Goal: Transaction & Acquisition: Purchase product/service

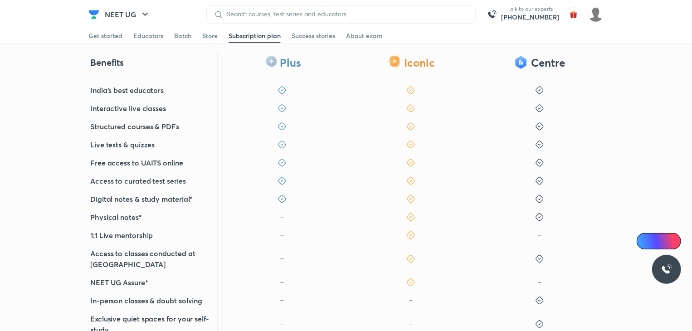
scroll to position [234, 0]
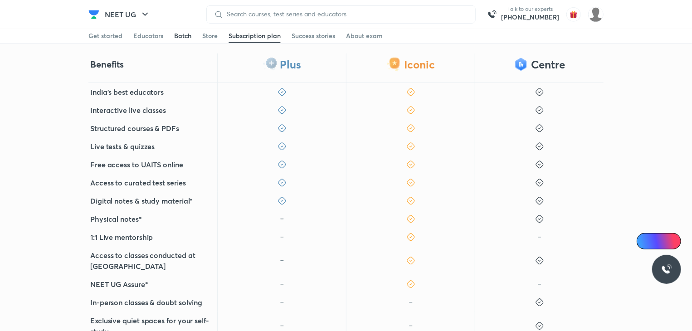
click at [185, 36] on div "Batch" at bounding box center [182, 35] width 17 height 9
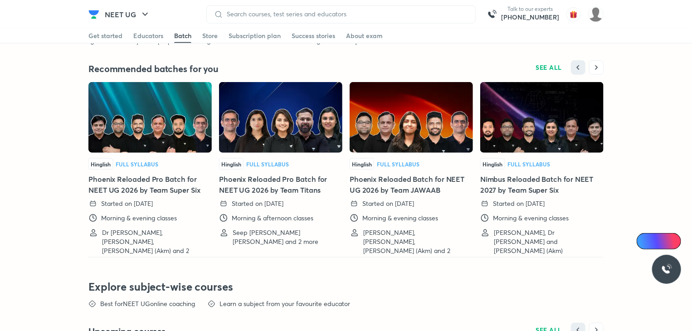
scroll to position [2218, 0]
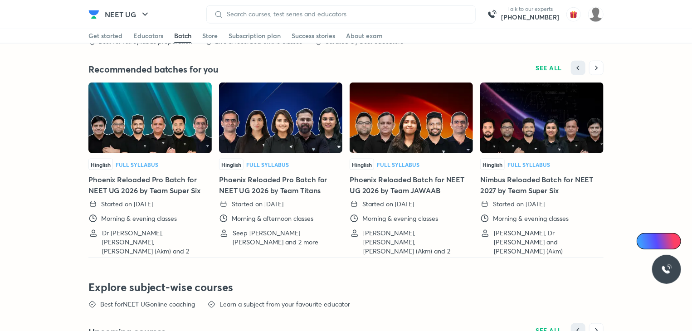
click at [274, 124] on img at bounding box center [280, 117] width 123 height 71
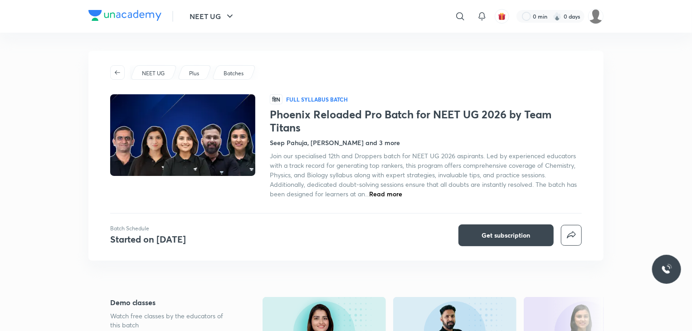
click at [381, 193] on span "Read more" at bounding box center [385, 193] width 33 height 9
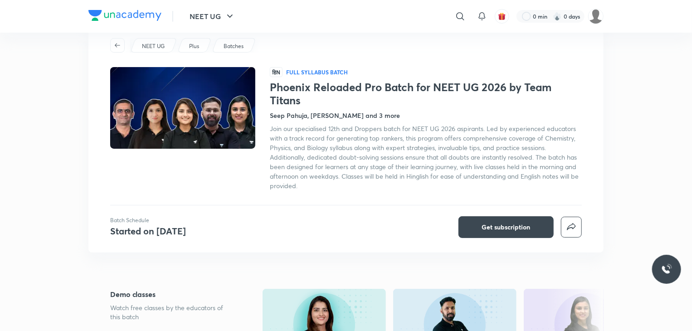
scroll to position [29, 0]
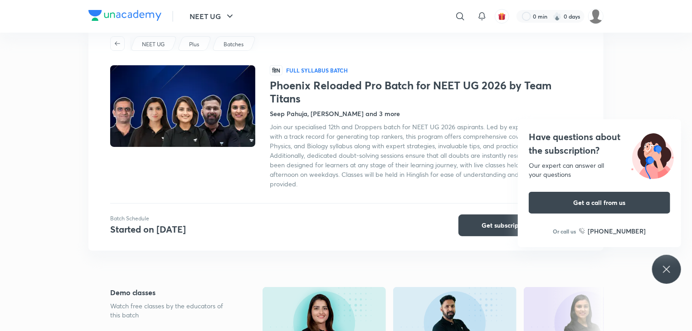
click at [675, 264] on div "Have questions about the subscription? Our expert can answer all your questions…" at bounding box center [666, 269] width 29 height 29
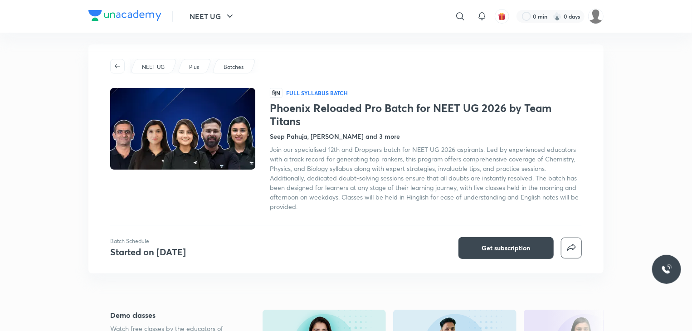
scroll to position [0, 0]
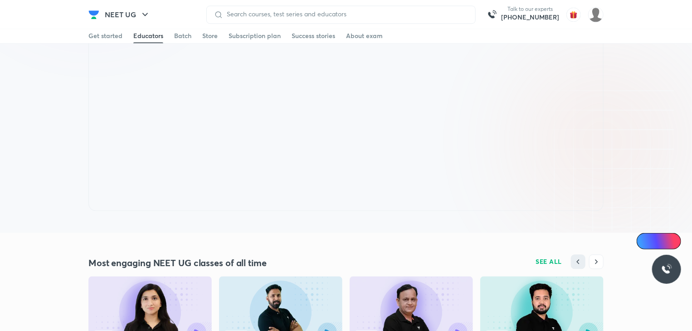
scroll to position [906, 0]
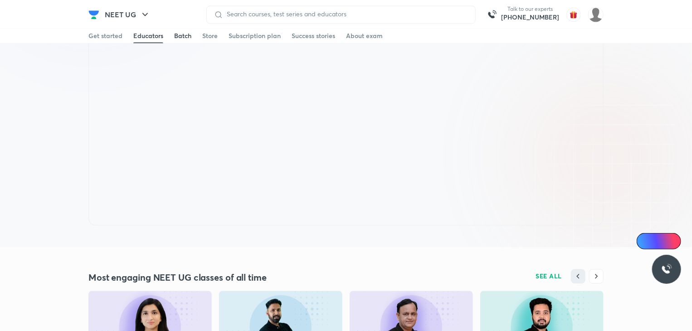
click at [177, 37] on div "Batch" at bounding box center [182, 35] width 17 height 9
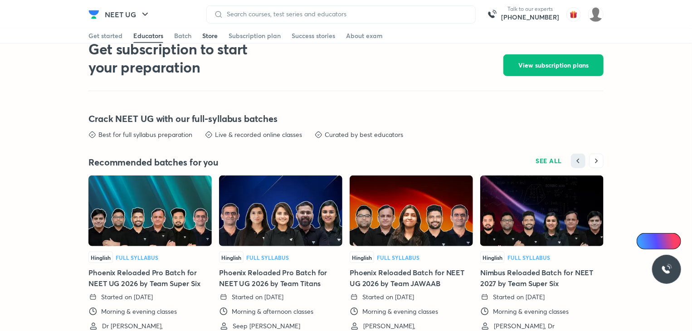
scroll to position [2198, 0]
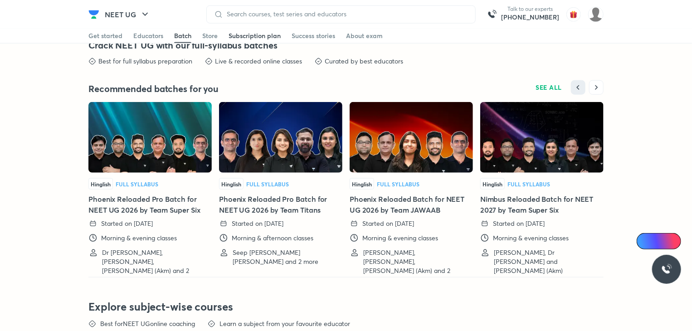
click at [252, 29] on link "Subscription plan" at bounding box center [254, 36] width 52 height 15
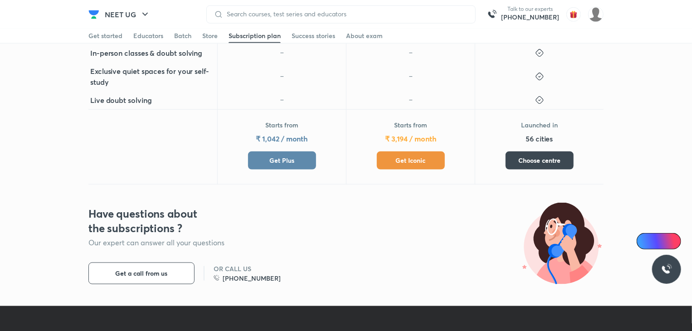
scroll to position [478, 0]
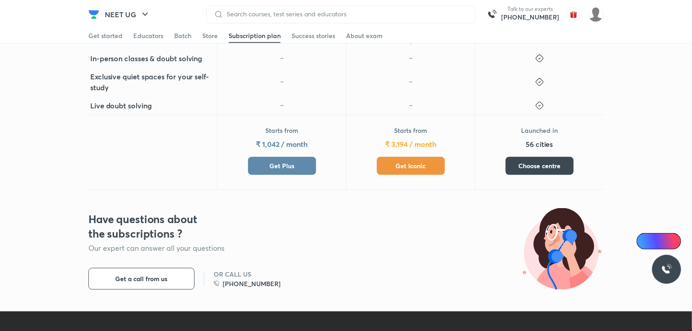
click at [286, 161] on span "Get Plus" at bounding box center [281, 165] width 25 height 9
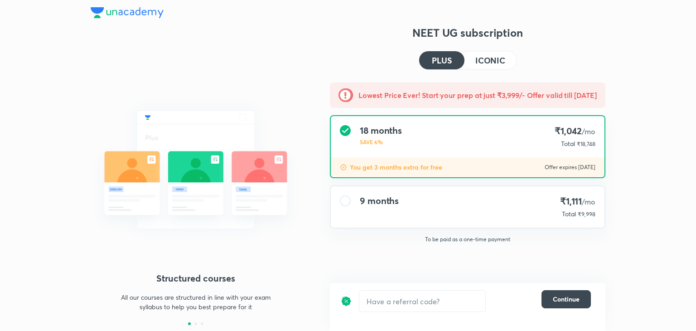
click at [448, 205] on div "9 months ₹1,111 /mo Total ₹9,998" at bounding box center [468, 206] width 274 height 41
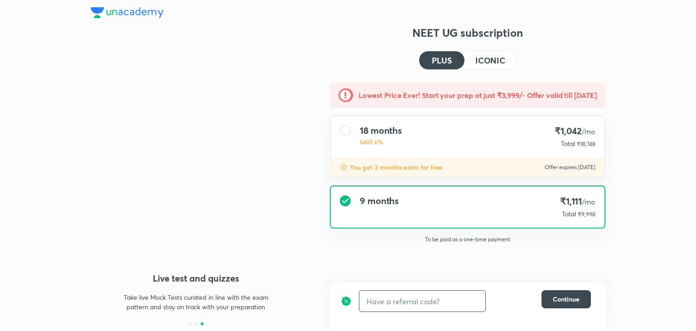
click at [448, 305] on input "text" at bounding box center [422, 300] width 126 height 21
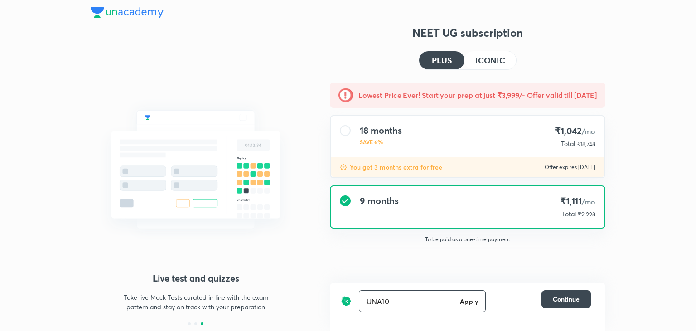
type input "UNA10"
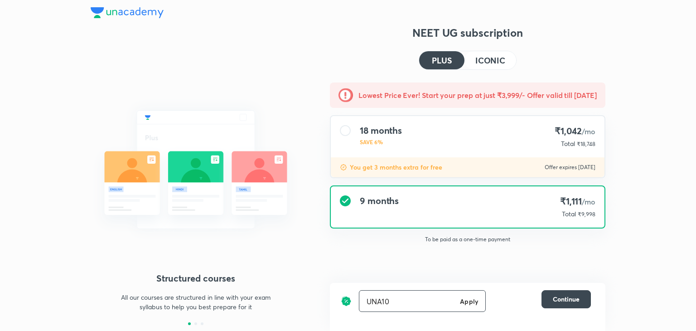
click at [474, 297] on h6 "Apply" at bounding box center [469, 301] width 18 height 10
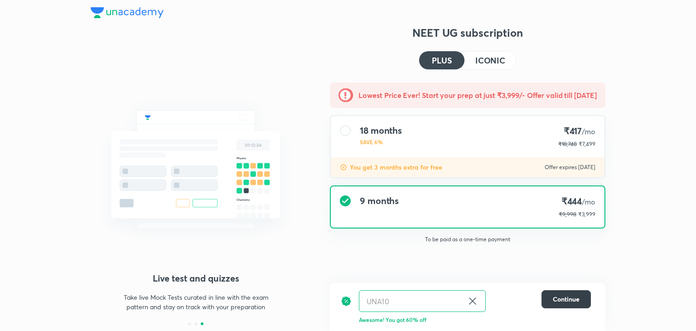
click at [553, 300] on span "Continue" at bounding box center [566, 299] width 27 height 9
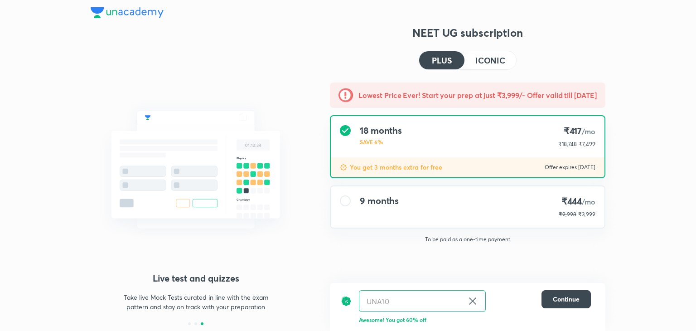
click at [252, 94] on img at bounding box center [196, 170] width 210 height 158
click at [366, 200] on h4 "9 months" at bounding box center [379, 200] width 39 height 11
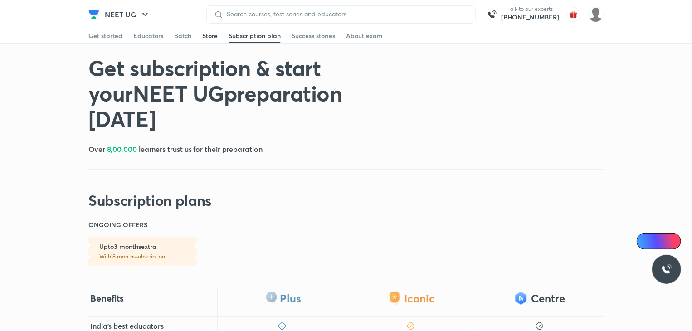
click at [211, 39] on div "Store" at bounding box center [209, 35] width 15 height 9
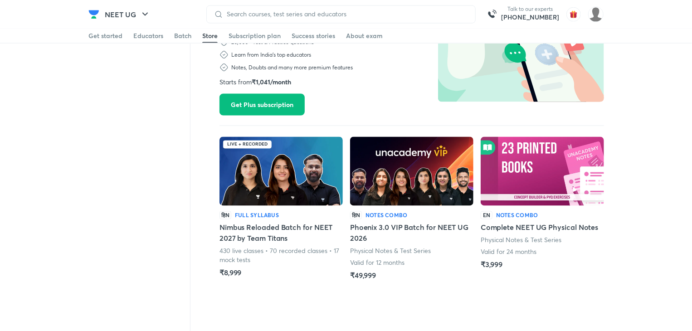
scroll to position [738, 0]
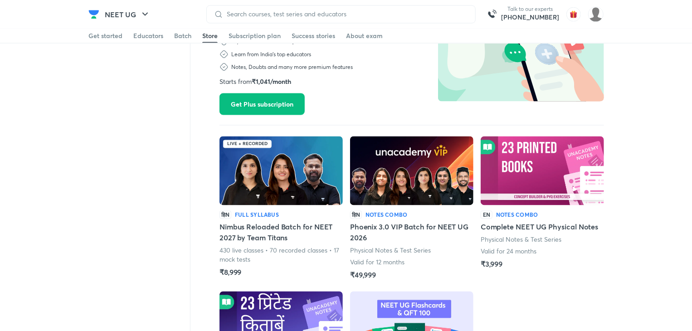
click at [377, 189] on img at bounding box center [411, 170] width 123 height 69
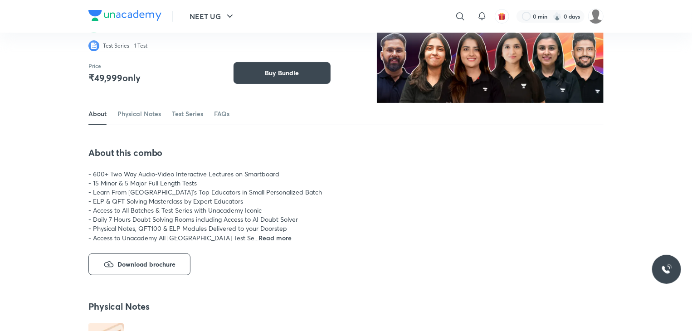
scroll to position [80, 0]
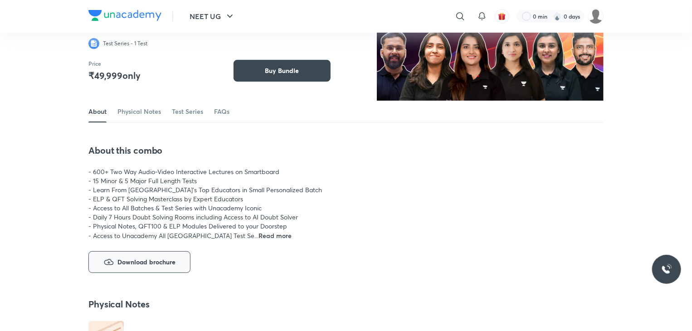
click at [137, 265] on span "Download brochure" at bounding box center [146, 262] width 58 height 11
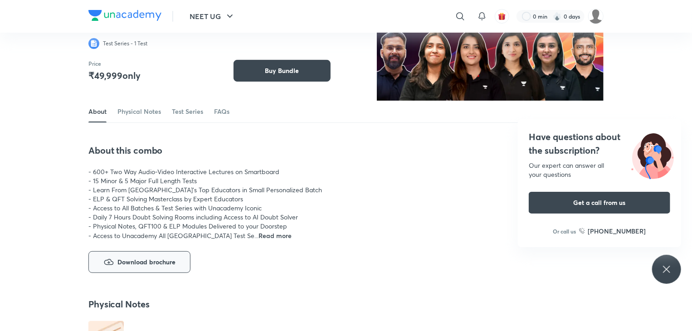
scroll to position [0, 0]
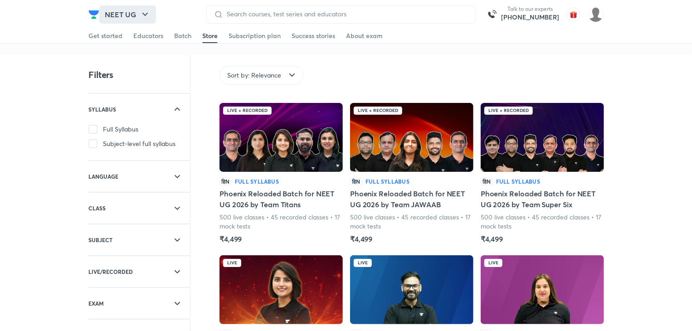
click at [128, 10] on button "NEET UG" at bounding box center [127, 14] width 57 height 18
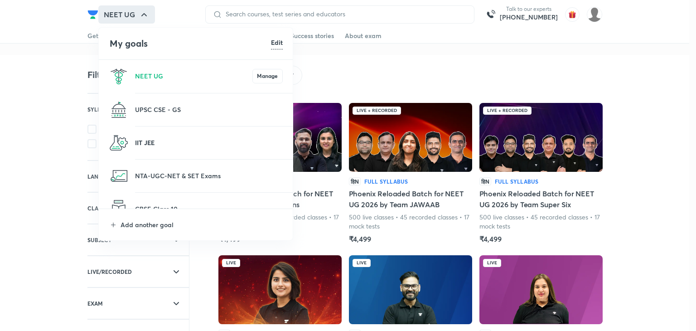
click at [148, 146] on p "IIT JEE" at bounding box center [209, 143] width 148 height 10
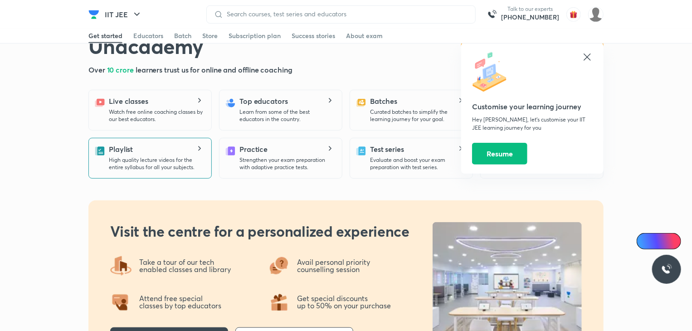
scroll to position [230, 0]
click at [586, 58] on icon at bounding box center [586, 56] width 7 height 7
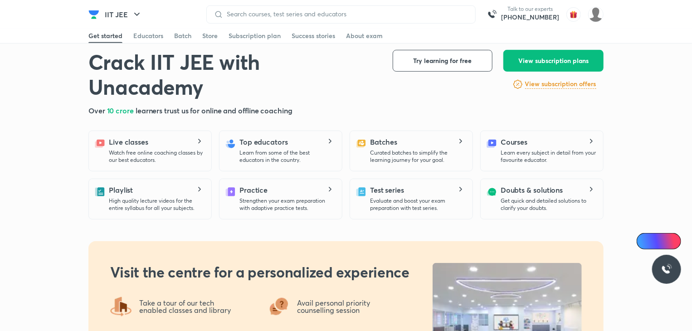
scroll to position [0, 0]
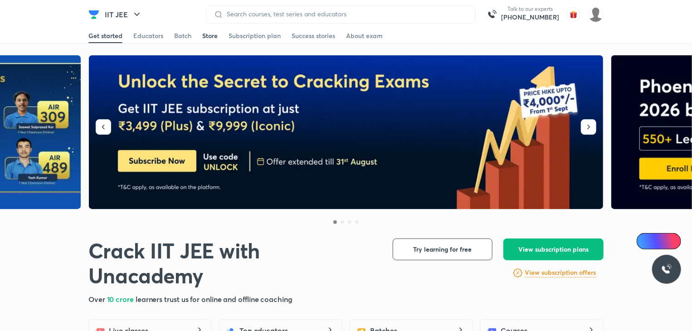
click at [209, 35] on div "Store" at bounding box center [209, 35] width 15 height 9
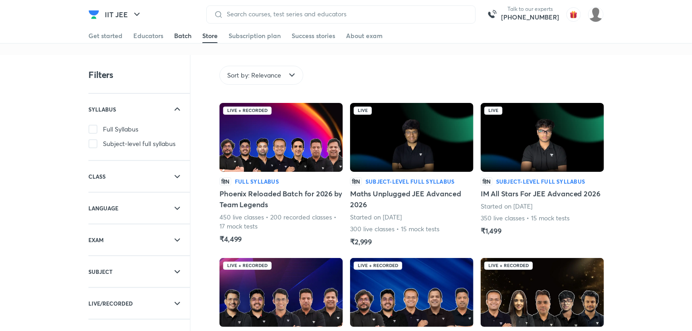
click at [187, 39] on div "Batch" at bounding box center [182, 35] width 17 height 9
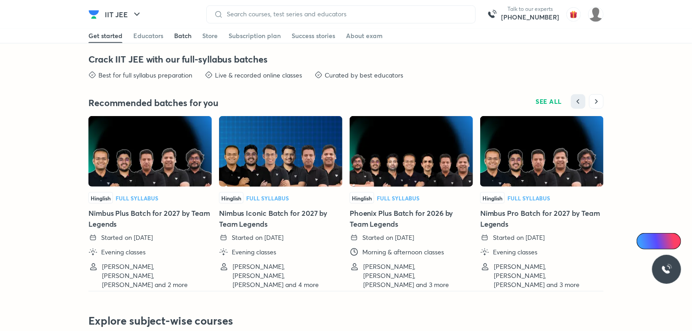
click at [174, 34] on div "Batch" at bounding box center [182, 35] width 17 height 9
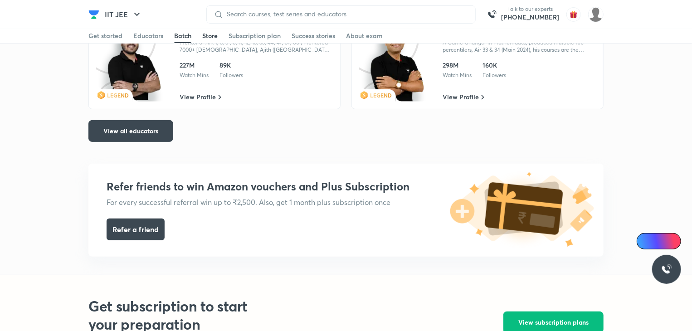
scroll to position [1854, 0]
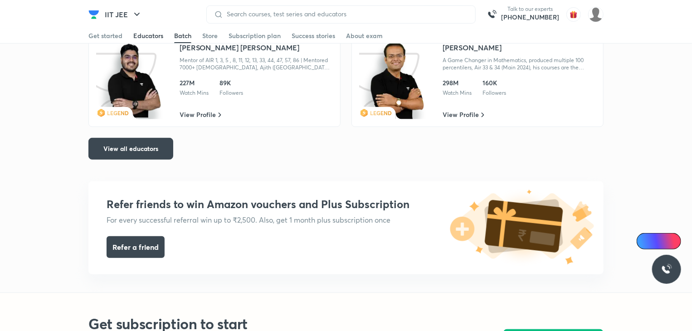
click at [150, 35] on div "Educators" at bounding box center [148, 35] width 30 height 9
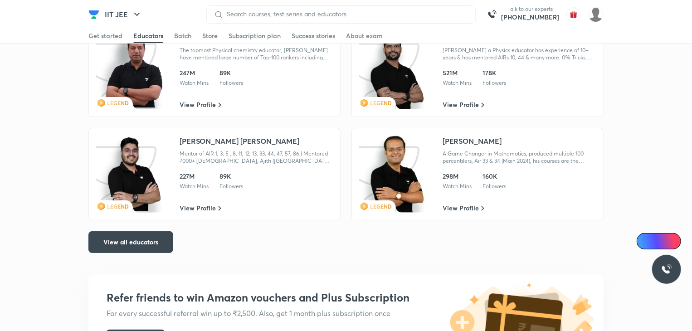
scroll to position [1782, 0]
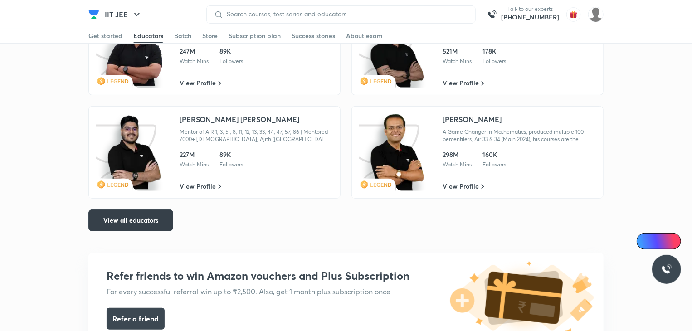
click at [145, 218] on span "View all educators" at bounding box center [130, 220] width 55 height 9
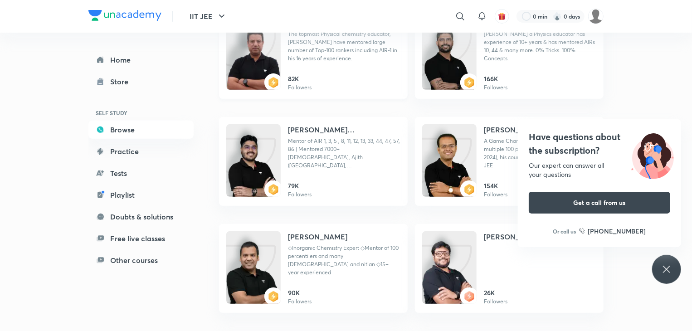
scroll to position [162, 0]
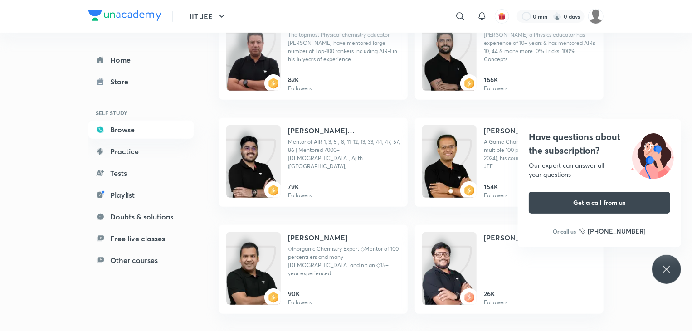
click at [679, 271] on div "Have questions about the subscription? Our expert can answer all your questions…" at bounding box center [666, 269] width 29 height 29
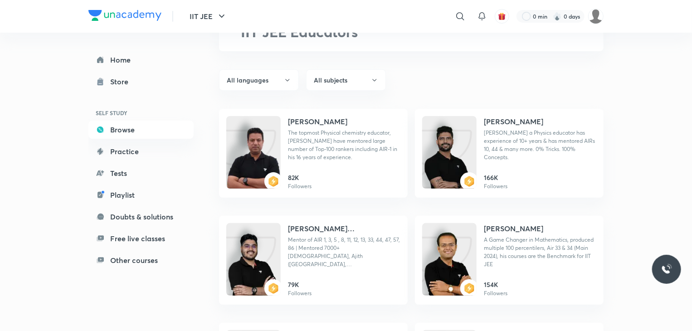
scroll to position [0, 0]
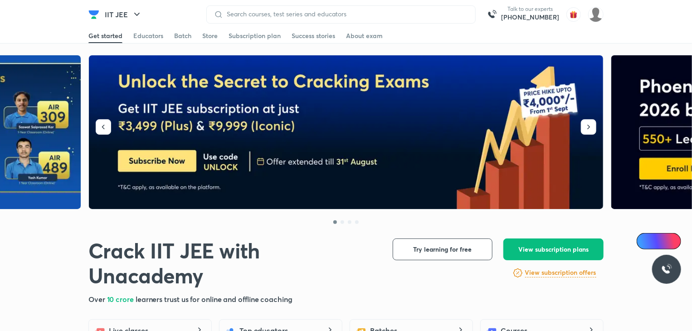
scroll to position [1653, 0]
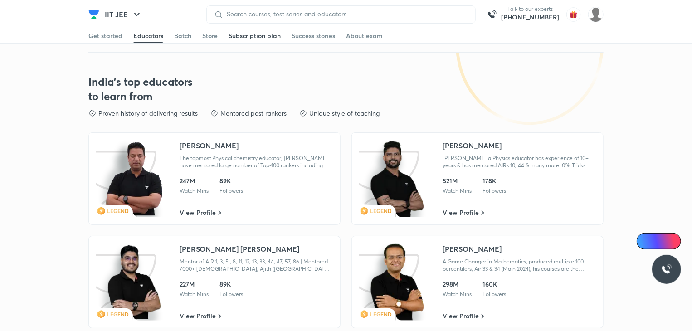
click at [257, 39] on div "Subscription plan" at bounding box center [254, 35] width 52 height 9
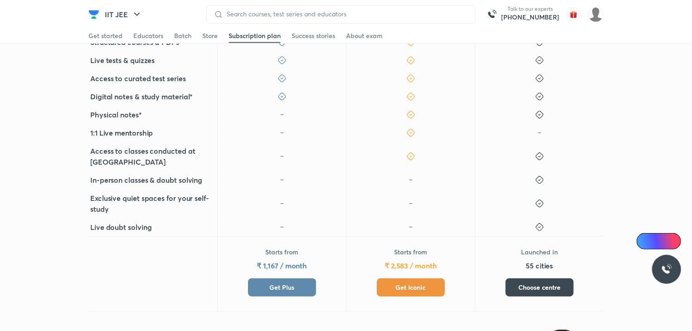
scroll to position [295, 0]
click at [401, 293] on button "Get Iconic" at bounding box center [411, 287] width 68 height 18
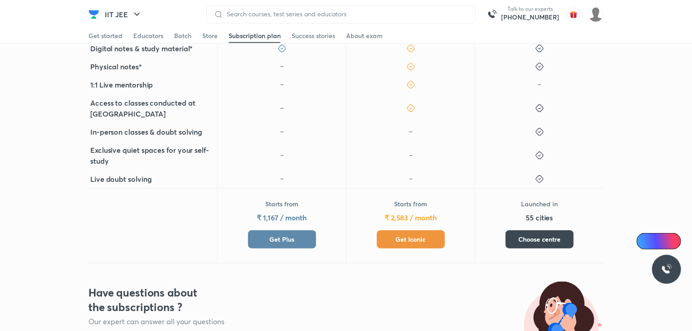
scroll to position [342, 0]
click at [261, 242] on button "Get Plus" at bounding box center [282, 240] width 68 height 18
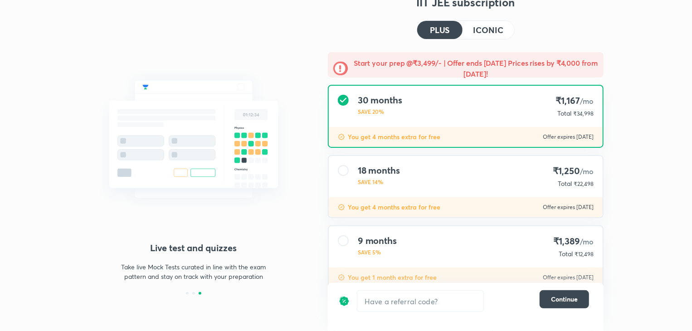
scroll to position [29, 0]
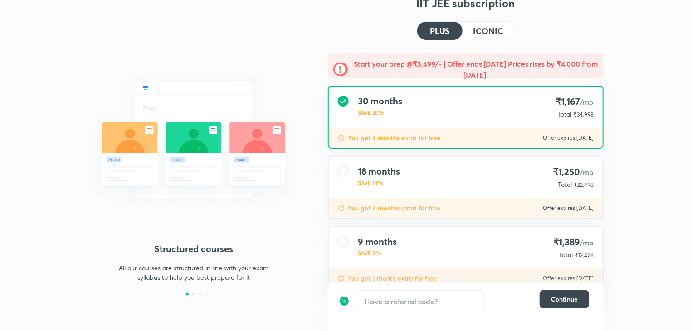
drag, startPoint x: 384, startPoint y: 162, endPoint x: 357, endPoint y: 183, distance: 34.3
click at [357, 183] on div "18 months SAVE 14% ₹1,250 /mo Total ₹22,498" at bounding box center [466, 177] width 274 height 41
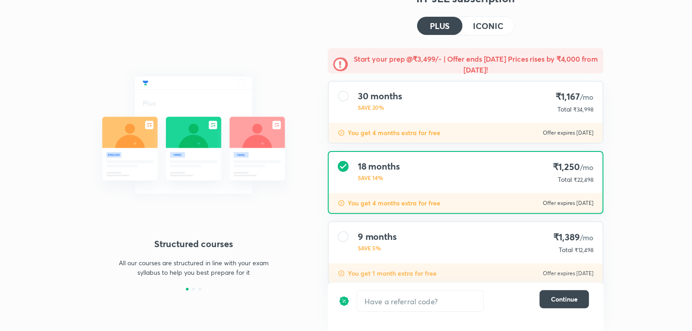
scroll to position [34, 0]
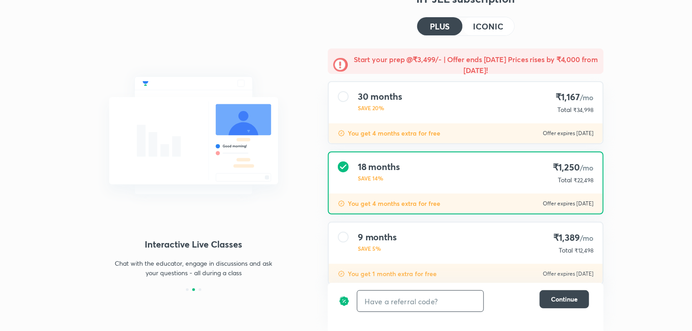
click at [432, 300] on input "text" at bounding box center [420, 300] width 126 height 21
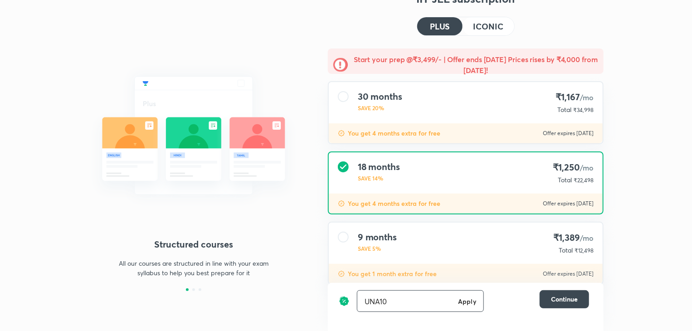
type input "UNA10"
click at [464, 299] on h6 "Apply" at bounding box center [467, 301] width 18 height 10
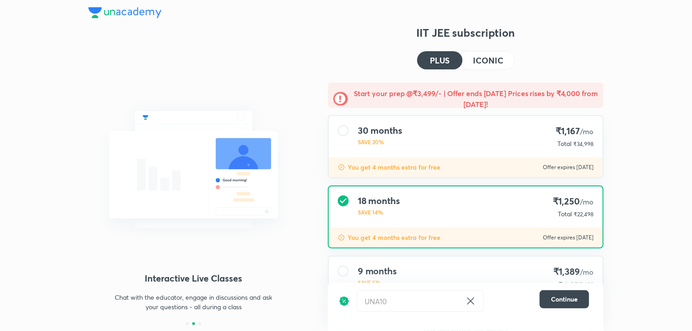
scroll to position [25, 0]
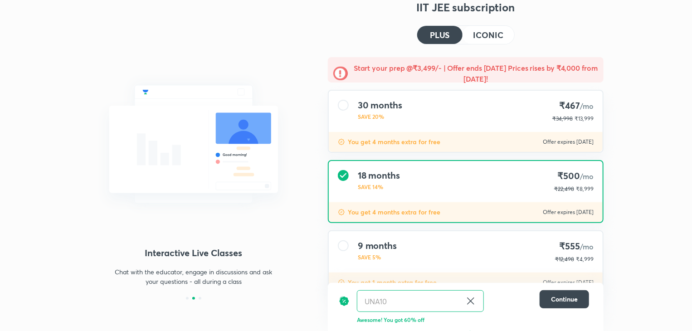
click at [483, 37] on h4 "ICONIC" at bounding box center [488, 35] width 30 height 8
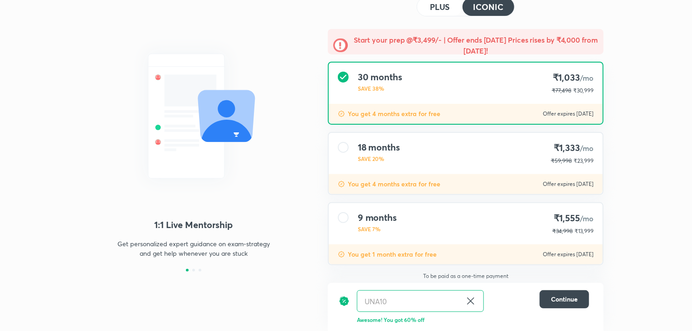
scroll to position [54, 0]
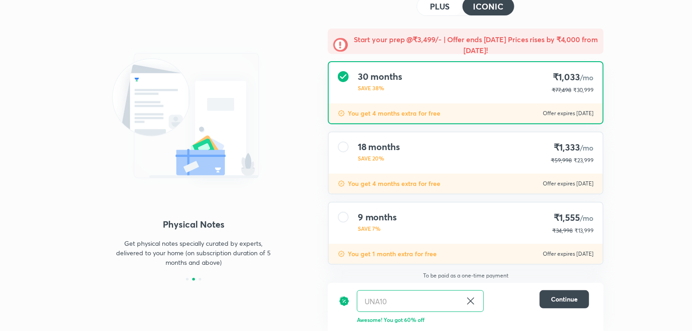
click at [381, 135] on div "18 months SAVE 20% ₹1,333 /mo ₹59,998 ₹23,999" at bounding box center [466, 152] width 274 height 41
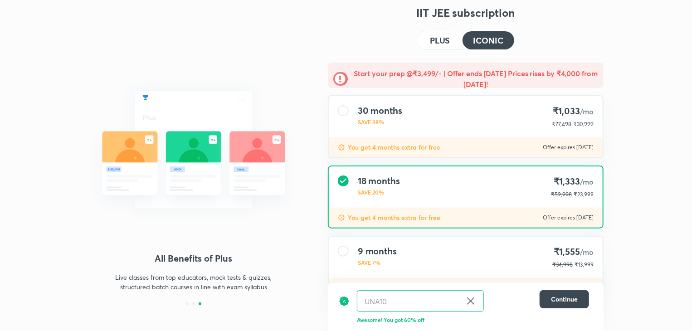
scroll to position [19, 0]
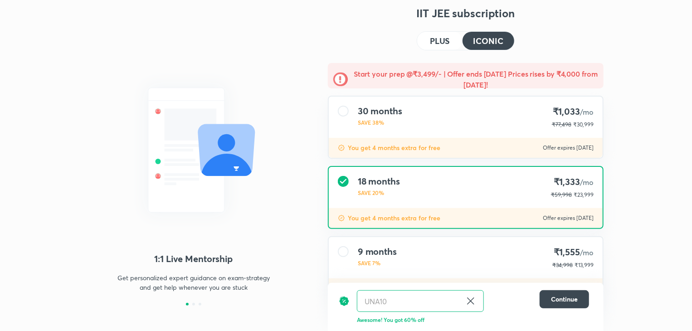
click at [479, 37] on h4 "ICONIC" at bounding box center [488, 41] width 30 height 8
click at [567, 292] on button "Continue" at bounding box center [563, 299] width 49 height 18
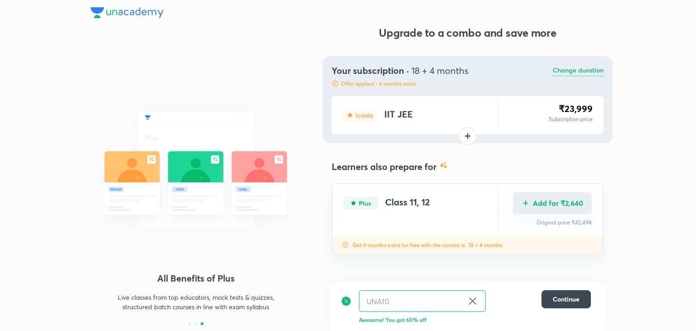
click at [524, 197] on button "Add for ₹2,640" at bounding box center [552, 203] width 79 height 22
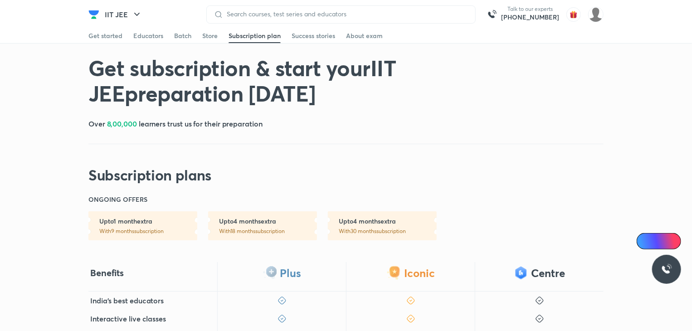
click at [251, 38] on div "Subscription plan" at bounding box center [254, 35] width 52 height 9
click at [365, 84] on h1 "Get subscription & start your IIT JEE preparation [DATE]" at bounding box center [242, 80] width 309 height 51
click at [544, 16] on h6 "[PHONE_NUMBER]" at bounding box center [530, 17] width 58 height 9
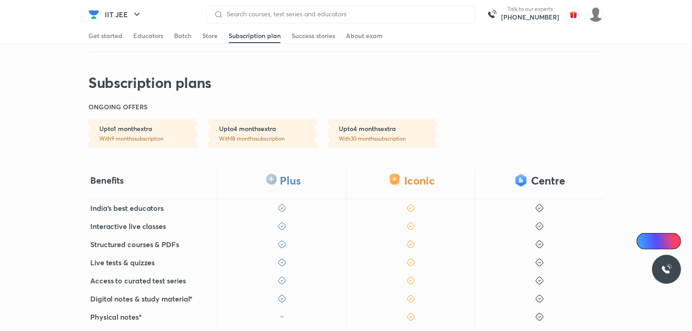
scroll to position [94, 0]
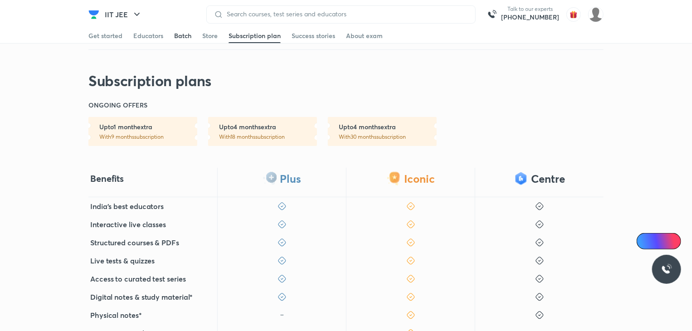
click at [181, 35] on div "Batch" at bounding box center [182, 35] width 17 height 9
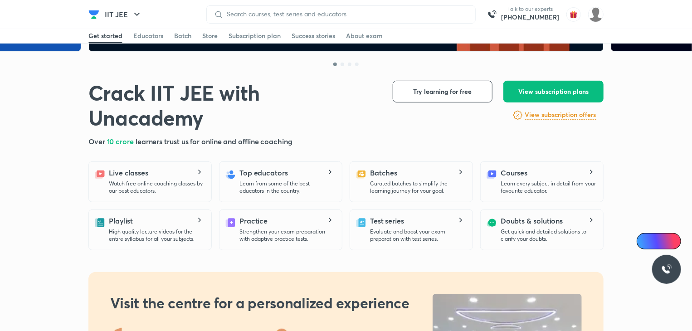
scroll to position [252, 0]
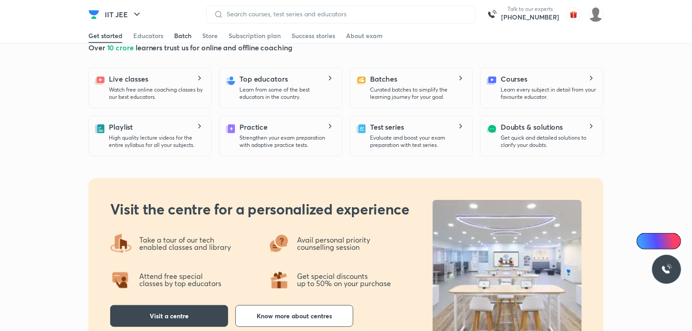
click at [177, 35] on div "Batch" at bounding box center [182, 35] width 17 height 9
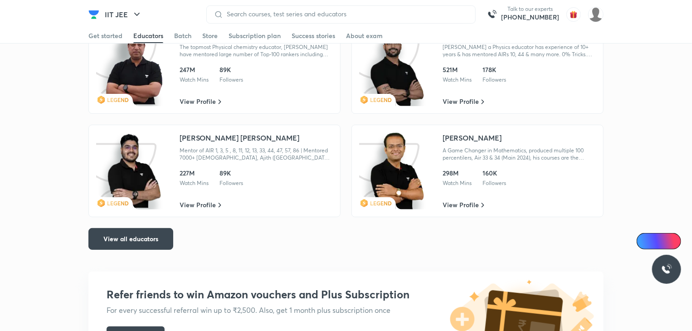
scroll to position [1781, 0]
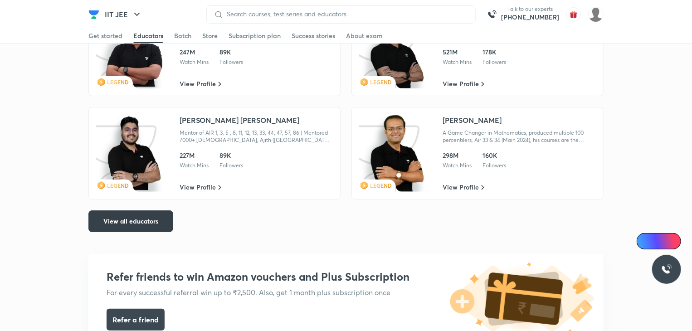
click at [111, 217] on span "View all educators" at bounding box center [130, 221] width 55 height 9
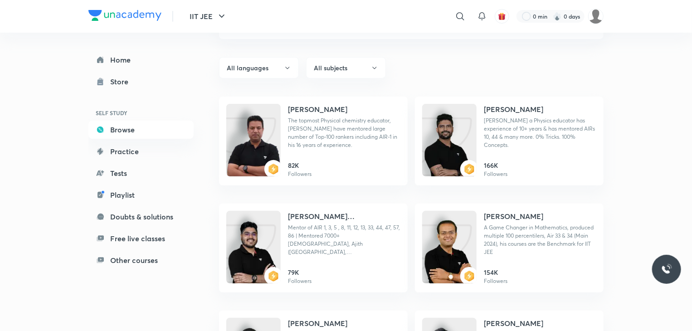
scroll to position [76, 0]
click at [206, 12] on button "IIT JEE" at bounding box center [208, 16] width 48 height 18
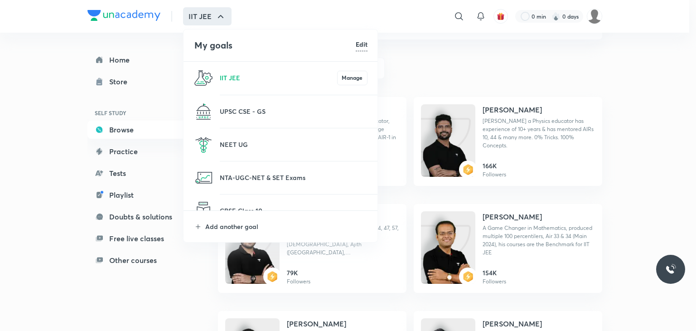
click at [213, 136] on li "NEET UG" at bounding box center [281, 144] width 195 height 33
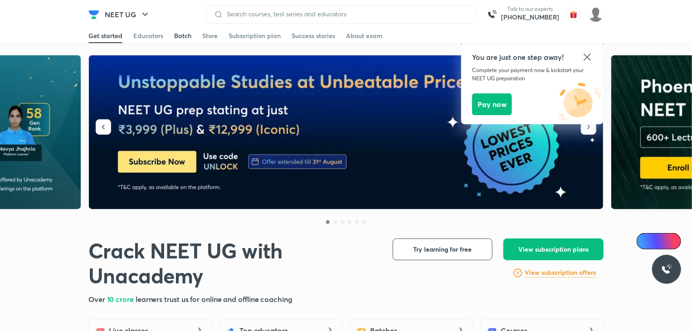
click at [183, 39] on div "Batch" at bounding box center [182, 35] width 17 height 9
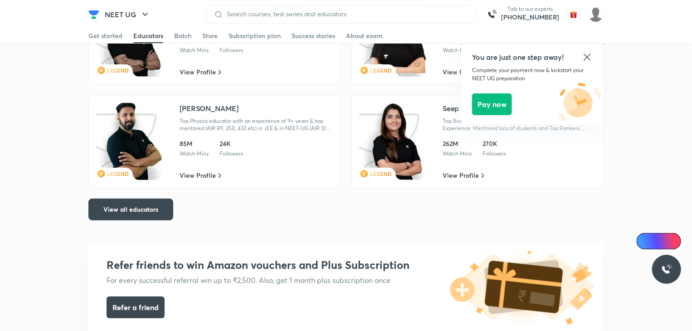
scroll to position [1791, 0]
click at [119, 208] on span "View all educators" at bounding box center [130, 208] width 55 height 9
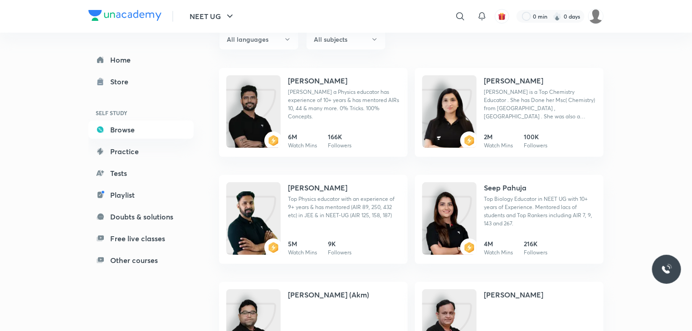
scroll to position [103, 0]
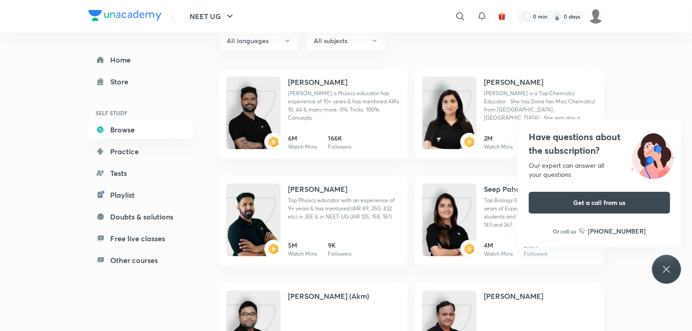
click at [661, 279] on div "Have questions about the subscription? Our expert can answer all your questions…" at bounding box center [666, 269] width 29 height 29
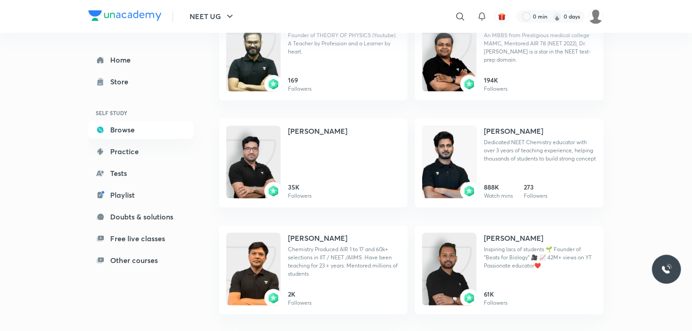
scroll to position [963, 0]
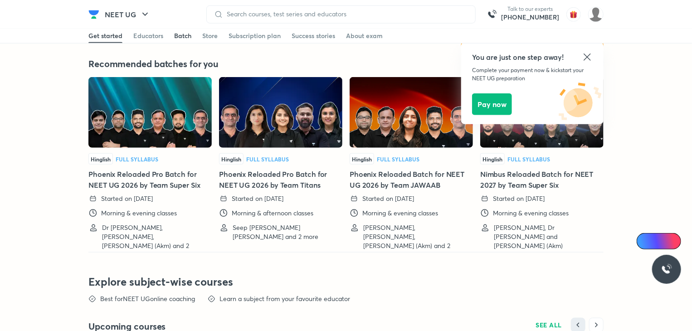
click at [187, 37] on div "Batch" at bounding box center [182, 35] width 17 height 9
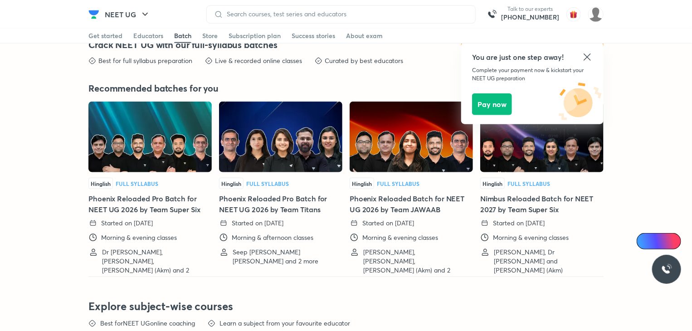
scroll to position [2198, 0]
click at [584, 59] on icon at bounding box center [586, 57] width 11 height 11
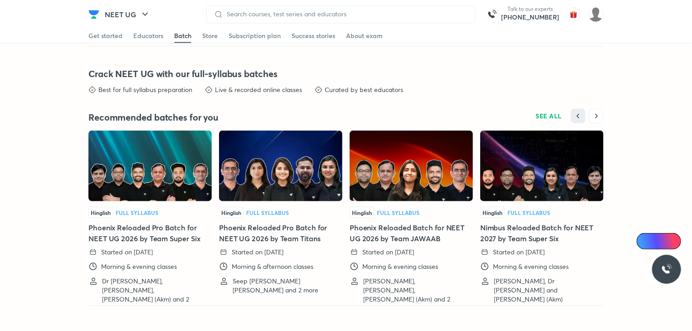
scroll to position [2191, 0]
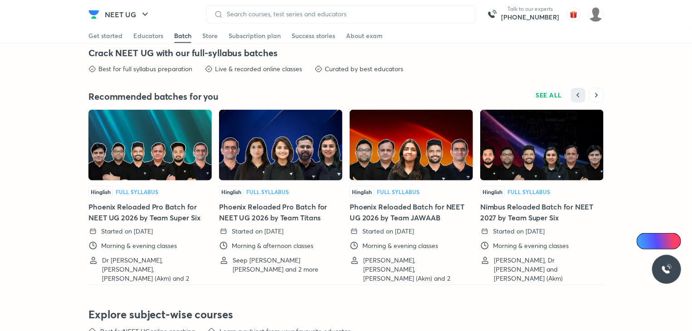
click at [128, 146] on img at bounding box center [149, 145] width 123 height 71
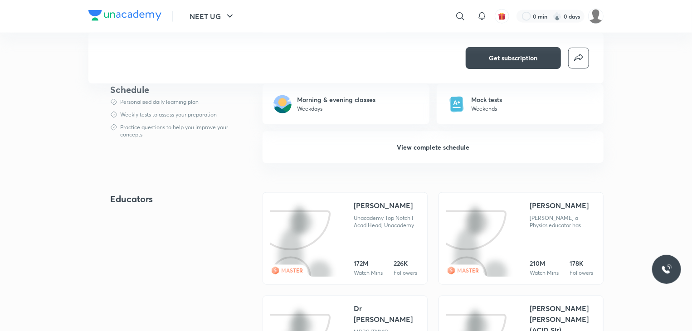
scroll to position [593, 0]
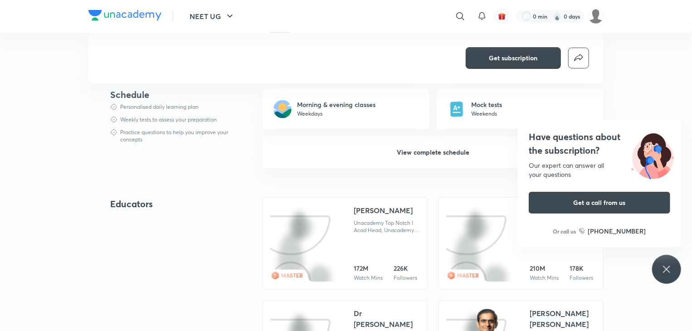
click at [662, 262] on div "Have questions about the subscription? Our expert can answer all your questions…" at bounding box center [666, 269] width 29 height 29
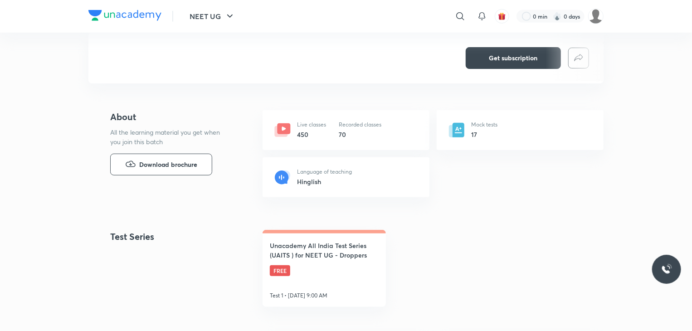
scroll to position [350, 0]
click at [461, 126] on icon at bounding box center [458, 130] width 12 height 15
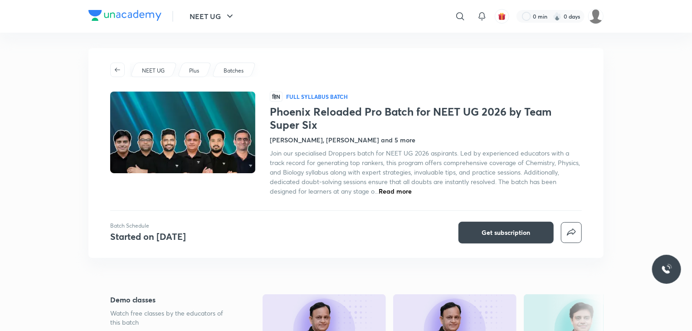
scroll to position [0, 0]
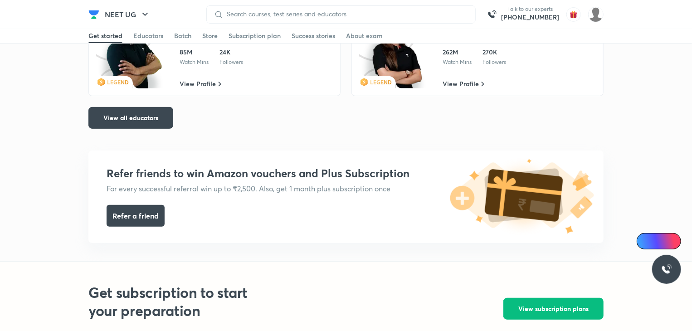
scroll to position [1864, 0]
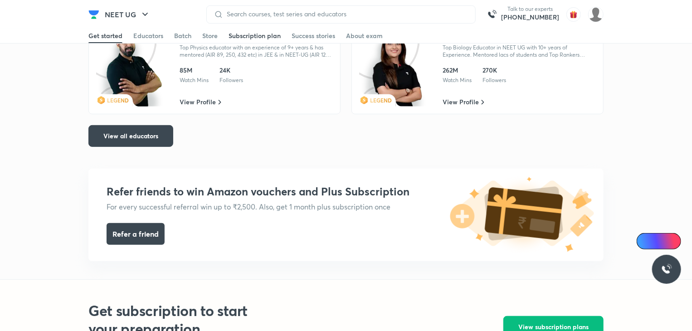
click at [243, 39] on div "Subscription plan" at bounding box center [254, 35] width 52 height 9
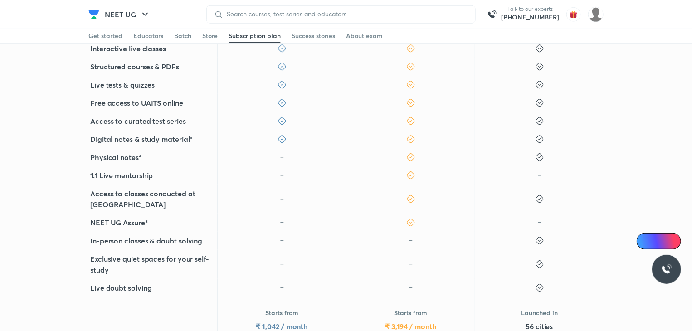
scroll to position [359, 0]
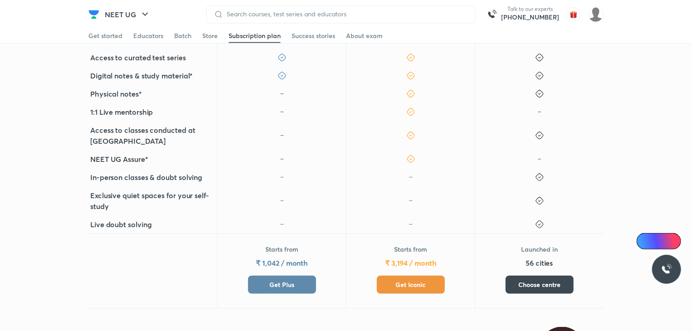
click at [264, 276] on button "Get Plus" at bounding box center [282, 285] width 68 height 18
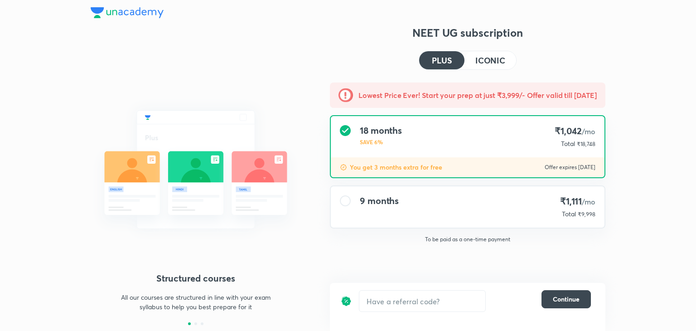
click at [489, 206] on div "9 months ₹1,111 /mo Total ₹9,998" at bounding box center [468, 206] width 274 height 41
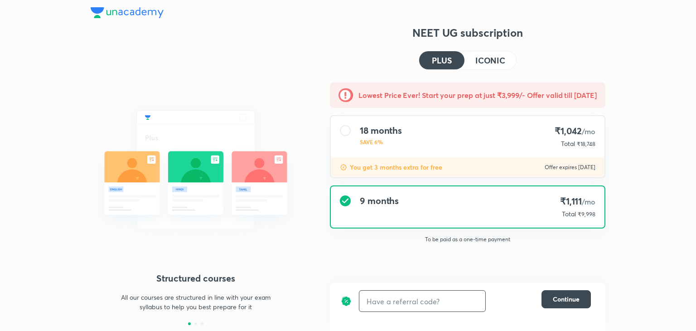
click at [452, 301] on input "text" at bounding box center [422, 300] width 126 height 21
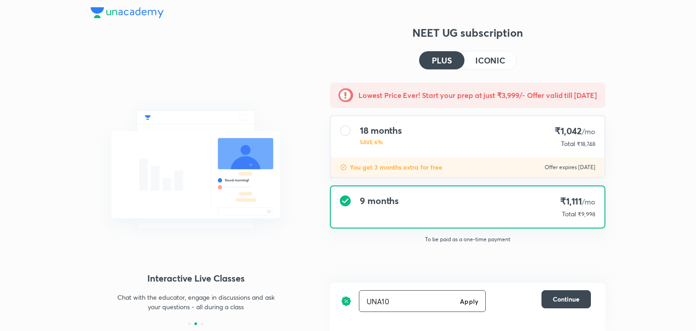
type input "UNA10"
click at [470, 298] on h6 "Apply" at bounding box center [469, 301] width 18 height 10
click at [493, 67] on button "ICONIC" at bounding box center [491, 60] width 52 height 18
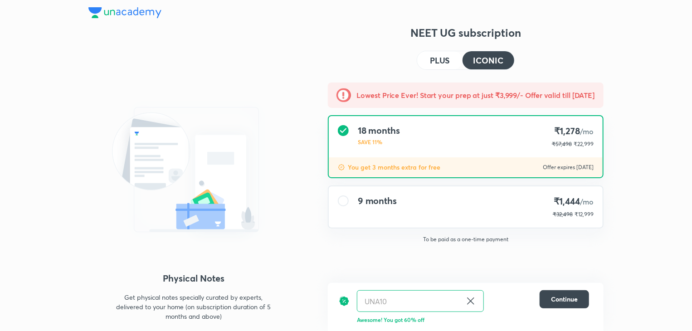
click at [432, 204] on div "9 months ₹1,444 /mo ₹32,498 ₹12,999" at bounding box center [466, 206] width 274 height 41
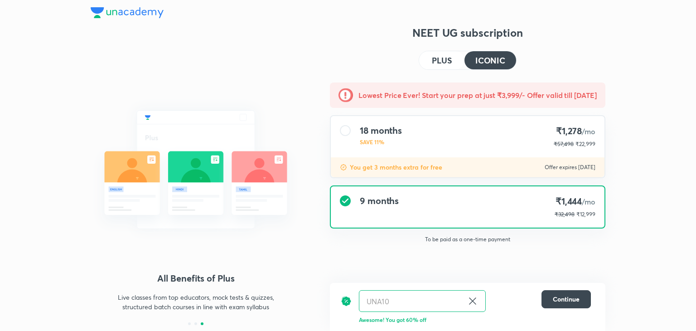
click at [566, 217] on p "₹32,498" at bounding box center [565, 214] width 20 height 8
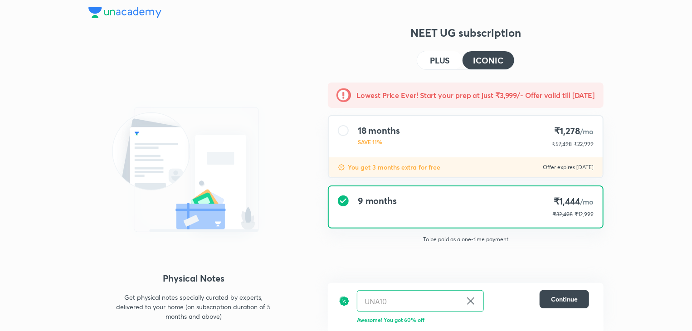
click at [442, 58] on h4 "PLUS" at bounding box center [440, 60] width 20 height 8
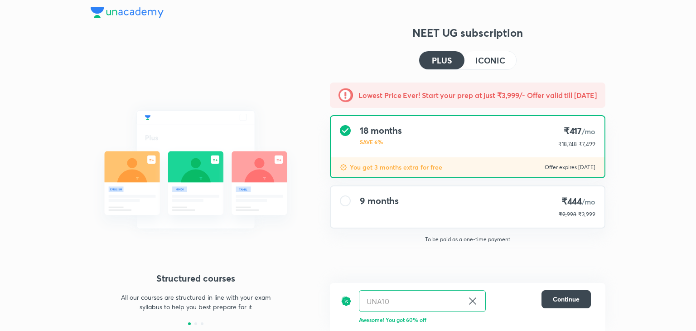
click at [497, 57] on h4 "ICONIC" at bounding box center [490, 60] width 30 height 8
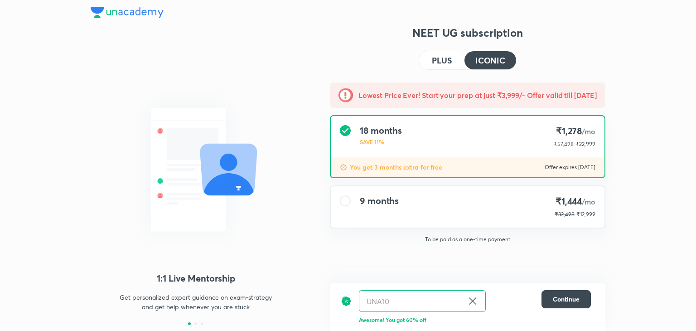
click at [407, 197] on div "9 months ₹1,444 /mo ₹32,498 ₹12,999" at bounding box center [468, 206] width 274 height 41
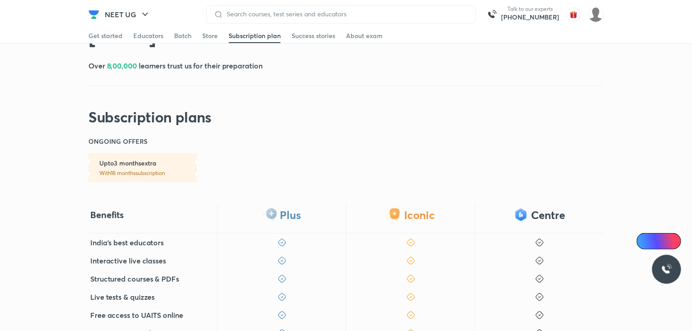
scroll to position [36, 0]
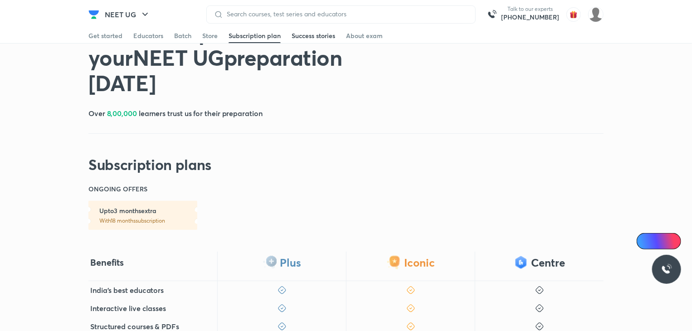
click at [310, 38] on div "Success stories" at bounding box center [313, 35] width 44 height 9
click at [347, 39] on div "About exam" at bounding box center [364, 35] width 37 height 9
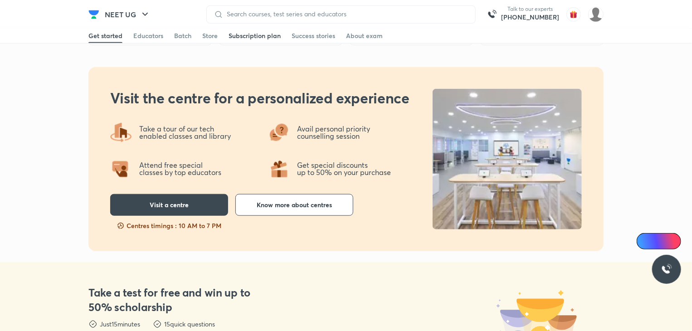
click at [250, 40] on div "Subscription plan" at bounding box center [254, 35] width 52 height 9
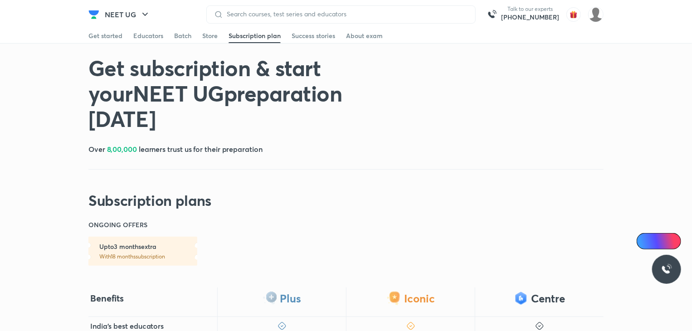
click at [203, 39] on div "Store" at bounding box center [209, 35] width 15 height 9
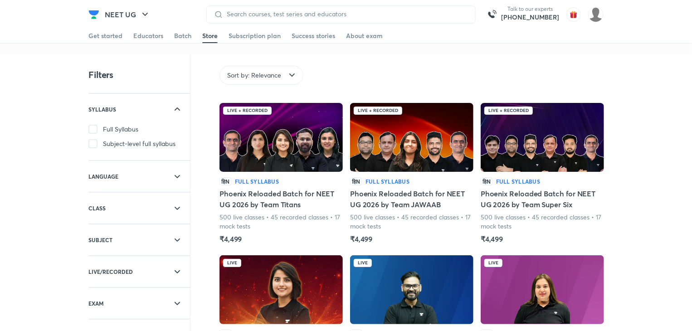
click at [209, 37] on div "Store" at bounding box center [209, 35] width 15 height 9
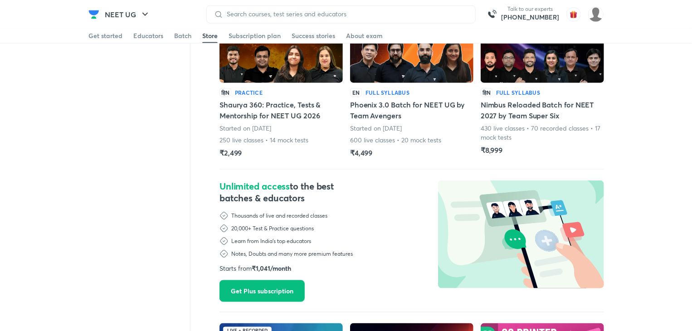
click at [353, 218] on div "Unlimited access to the best batches & educators Thousands of live and recorded…" at bounding box center [290, 234] width 143 height 108
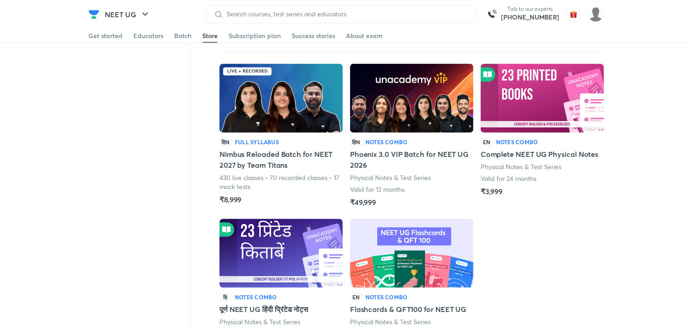
scroll to position [811, 0]
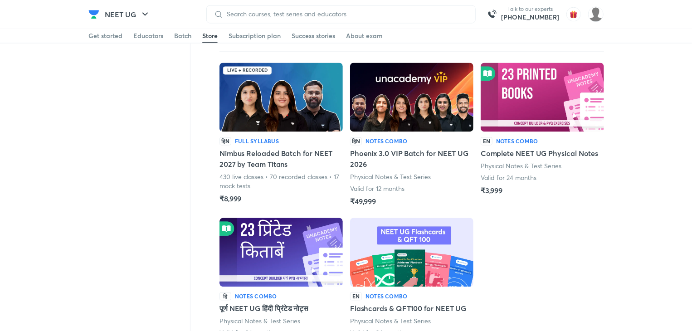
click at [458, 85] on img at bounding box center [411, 97] width 123 height 69
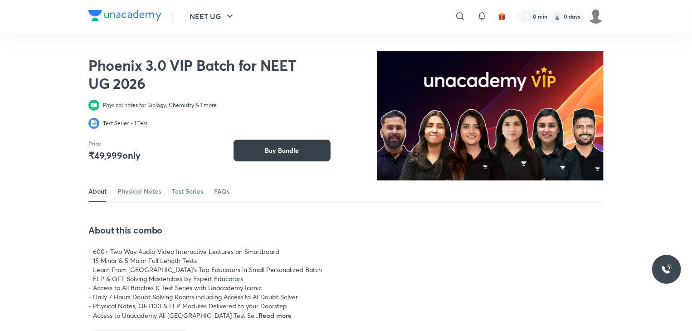
click at [259, 151] on button "Buy Bundle" at bounding box center [281, 151] width 97 height 22
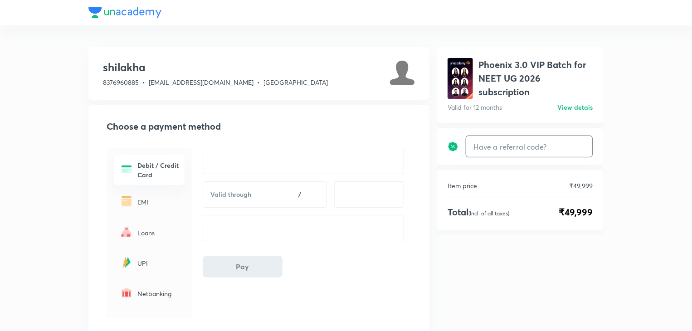
click at [519, 151] on input "text" at bounding box center [529, 146] width 126 height 21
type input "UNA10"
click at [578, 145] on h6 "Apply" at bounding box center [575, 147] width 18 height 10
